Goal: Task Accomplishment & Management: Manage account settings

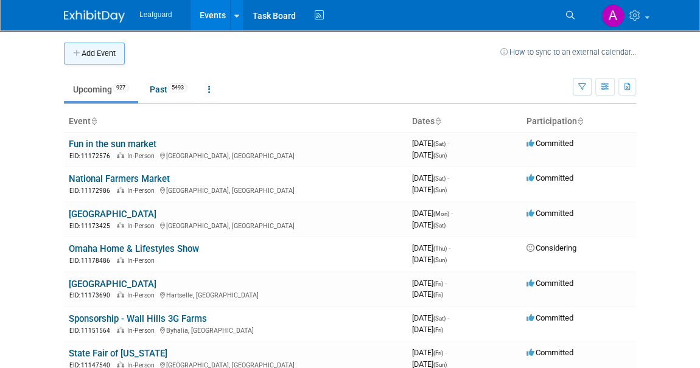
click at [110, 54] on button "Add Event" at bounding box center [94, 54] width 61 height 22
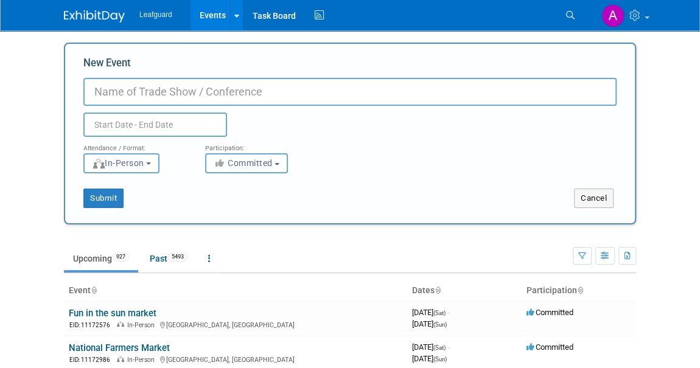
click at [233, 164] on span "Committed" at bounding box center [243, 163] width 59 height 10
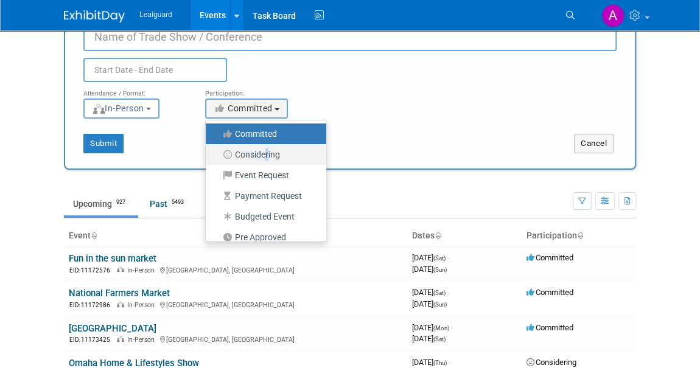
click at [265, 153] on label "Considering" at bounding box center [263, 155] width 102 height 16
click at [264, 152] on label "Considering" at bounding box center [263, 155] width 102 height 16
click at [217, 152] on input "Considering" at bounding box center [213, 155] width 8 height 8
select select "2"
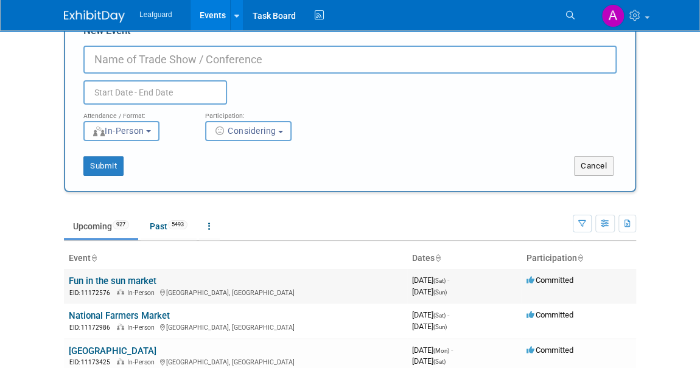
scroll to position [55, 0]
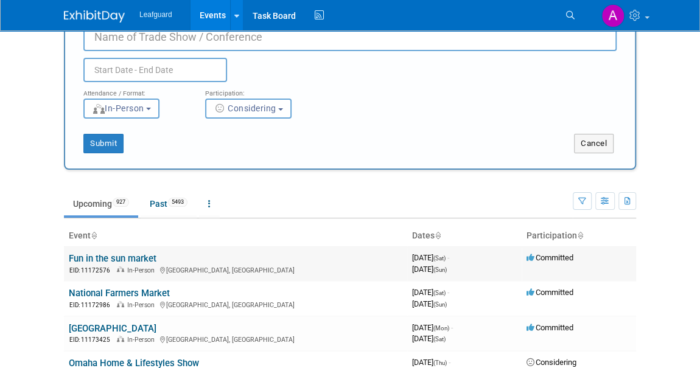
click at [121, 253] on link "Fun in the sun market" at bounding box center [113, 258] width 88 height 11
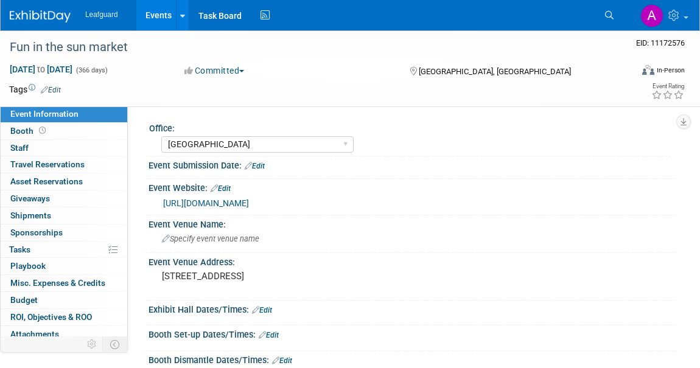
select select "[GEOGRAPHIC_DATA]"
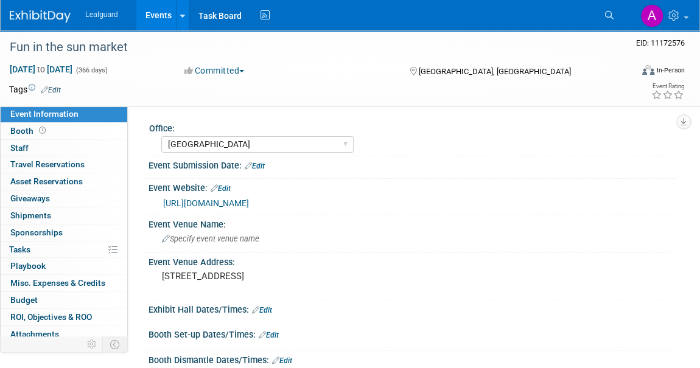
click at [239, 66] on button "Committed" at bounding box center [214, 71] width 69 height 12
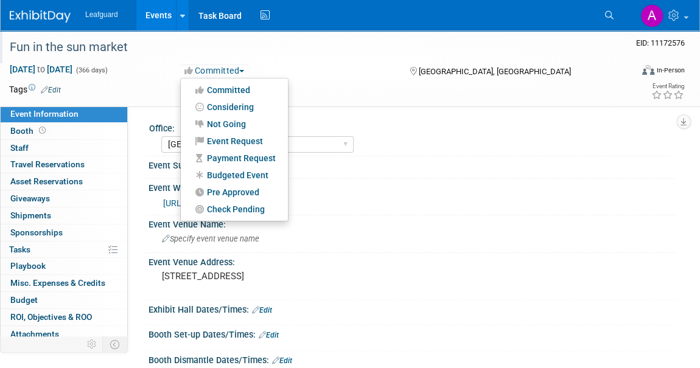
click at [305, 42] on div "Fun in the sun market" at bounding box center [311, 48] width 613 height 22
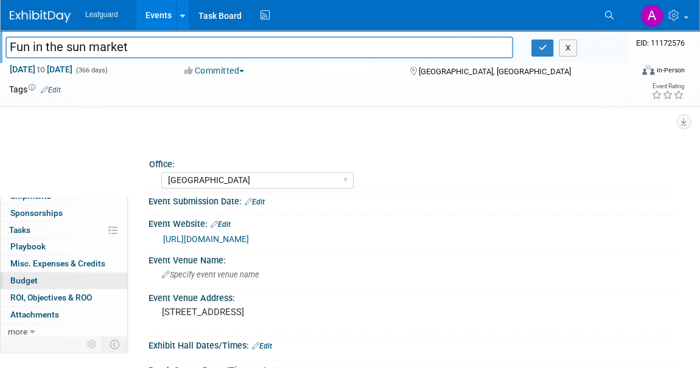
scroll to position [110, 0]
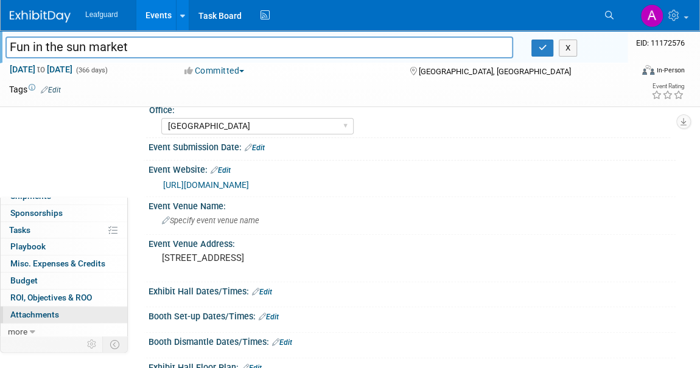
click at [34, 312] on span "Attachments 0" at bounding box center [34, 315] width 49 height 10
